Goal: Register for event/course

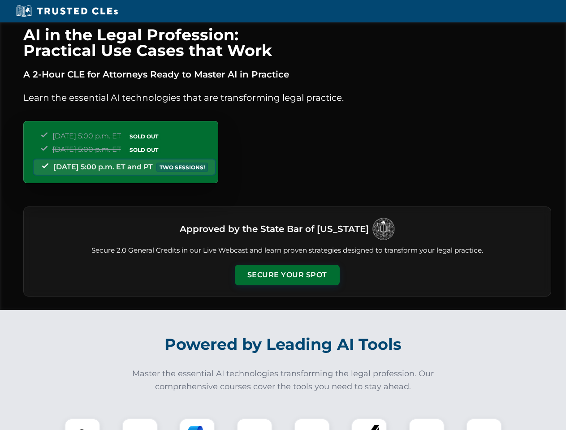
click at [287, 275] on button "Secure Your Spot" at bounding box center [287, 275] width 105 height 21
click at [82, 424] on img at bounding box center [82, 436] width 26 height 26
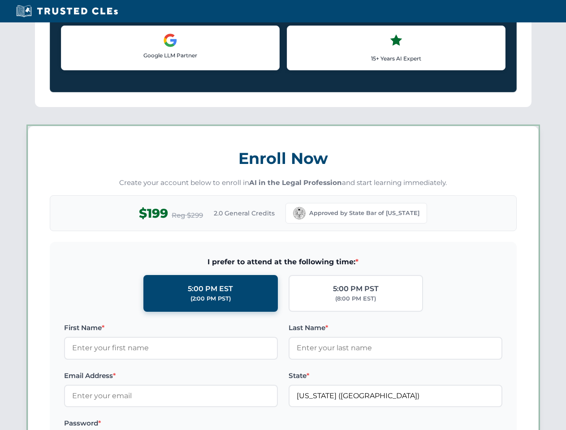
click at [197, 424] on label "Password *" at bounding box center [171, 423] width 214 height 11
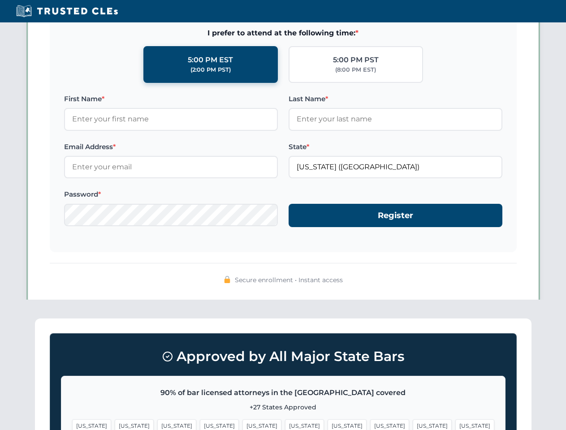
click at [413, 424] on span "[US_STATE]" at bounding box center [432, 425] width 39 height 13
